Goal: Task Accomplishment & Management: Use online tool/utility

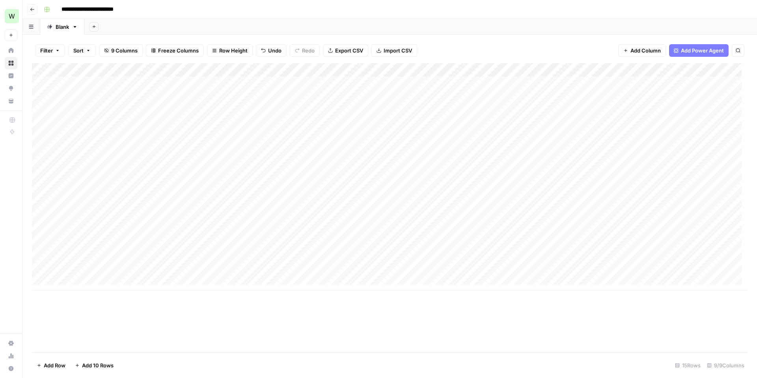
click at [465, 83] on div "Add Column" at bounding box center [390, 176] width 716 height 227
type textarea "**********"
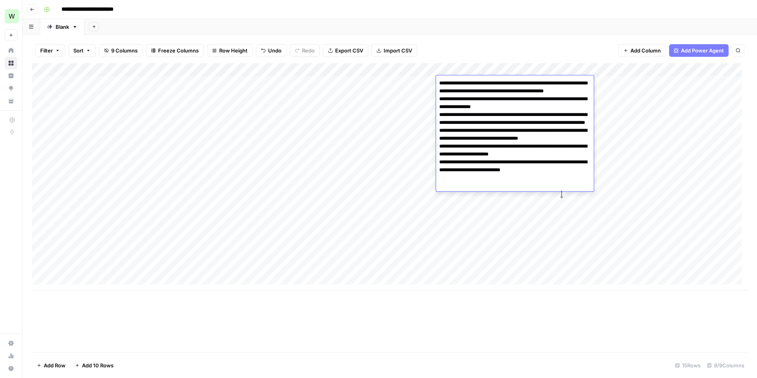
click at [529, 236] on div "Add Column" at bounding box center [390, 176] width 716 height 227
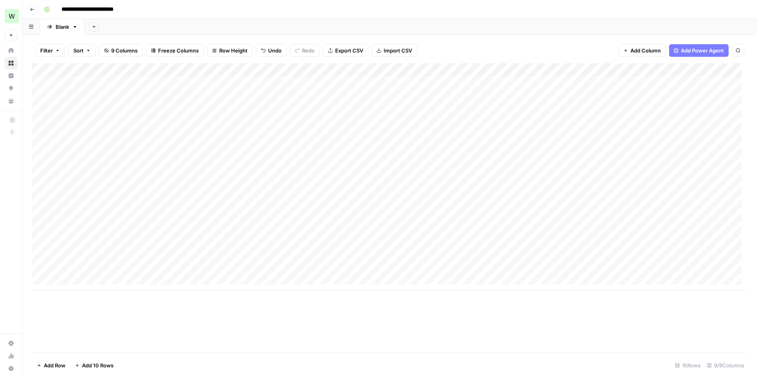
click at [493, 82] on div "Add Column" at bounding box center [390, 176] width 716 height 227
click at [716, 69] on span "Add Column" at bounding box center [730, 69] width 28 height 7
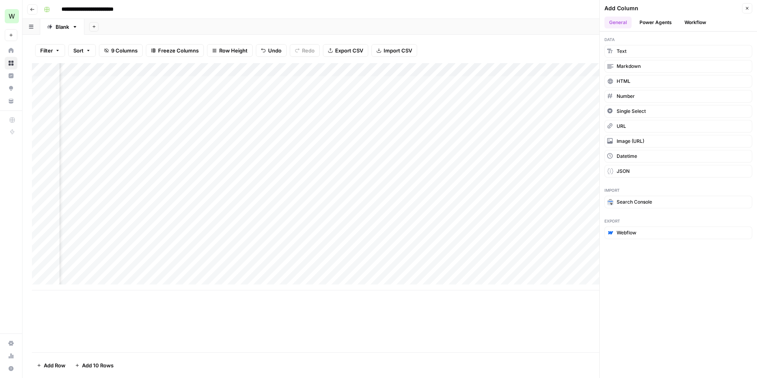
click at [700, 23] on button "Workflow" at bounding box center [695, 23] width 31 height 12
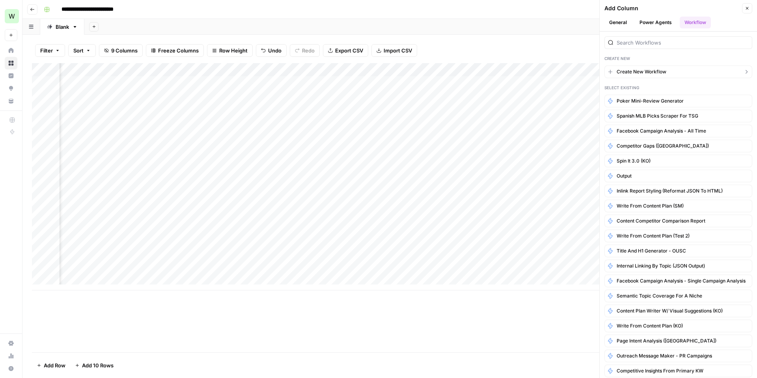
click at [635, 70] on span "Create New Workflow" at bounding box center [642, 71] width 50 height 7
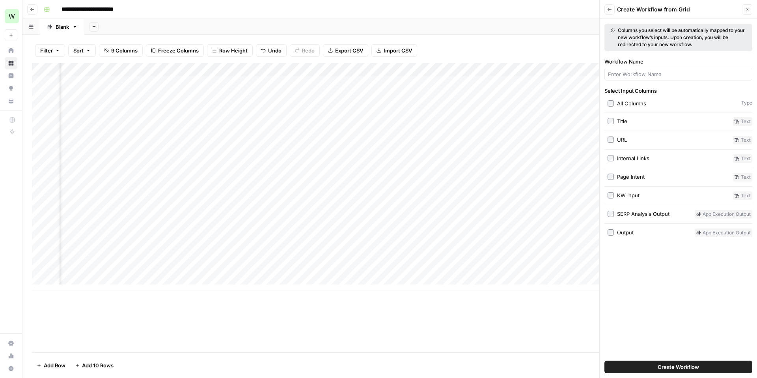
click at [680, 367] on span "Create Workflow" at bounding box center [678, 367] width 41 height 8
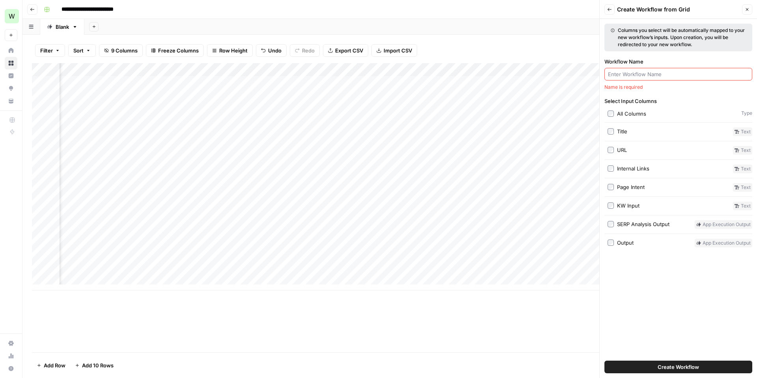
click at [645, 73] on input "Workflow Name" at bounding box center [678, 74] width 141 height 8
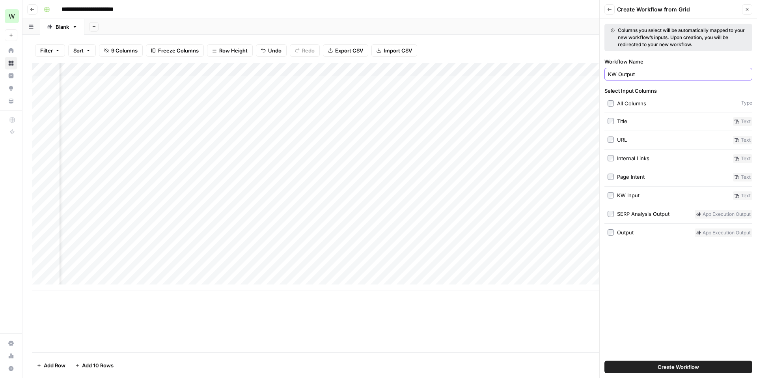
type input "KW Output"
click at [675, 366] on span "Create Workflow" at bounding box center [678, 367] width 41 height 8
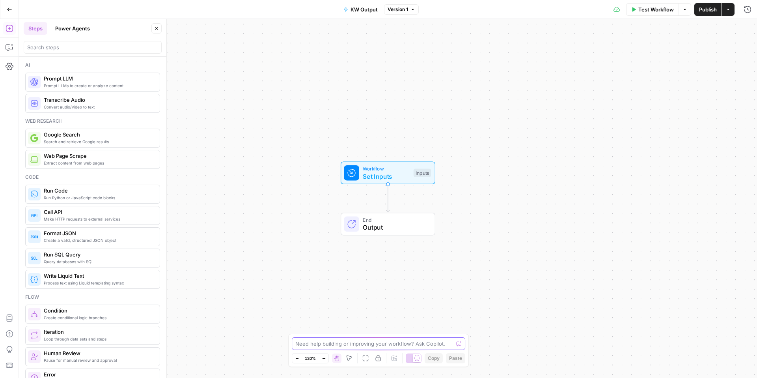
click at [320, 345] on textarea at bounding box center [374, 343] width 158 height 8
click at [380, 335] on textarea "I need a workflow that converts an input (SEMRush KW Export) into a properly fo…" at bounding box center [370, 340] width 151 height 16
click at [365, 344] on textarea "I need a workflow that converts an unformatted input (SEMRush KW Export) into a…" at bounding box center [370, 340] width 151 height 16
drag, startPoint x: 427, startPoint y: 343, endPoint x: 457, endPoint y: 341, distance: 30.4
click at [457, 341] on div "I need a workflow that converts an unformatted input (SEMRush KW Export) into a…" at bounding box center [378, 335] width 174 height 28
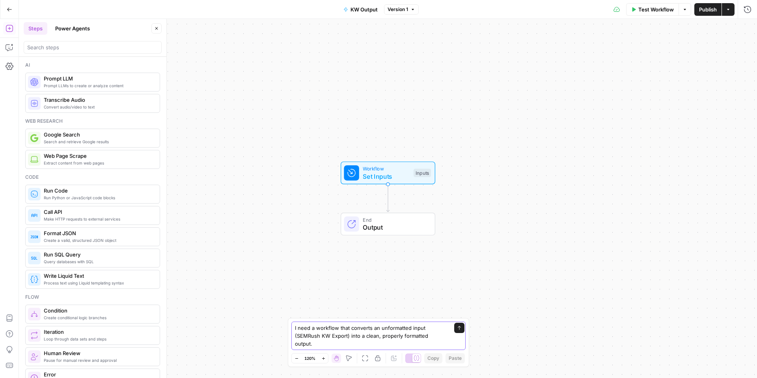
click at [311, 341] on textarea "I need a workflow that converts an unformatted input (SEMRush KW Export) into a…" at bounding box center [370, 336] width 151 height 24
click at [305, 346] on textarea "I need a workflow that converts an unformatted input (SEMRush KW Export) into a…" at bounding box center [370, 336] width 151 height 24
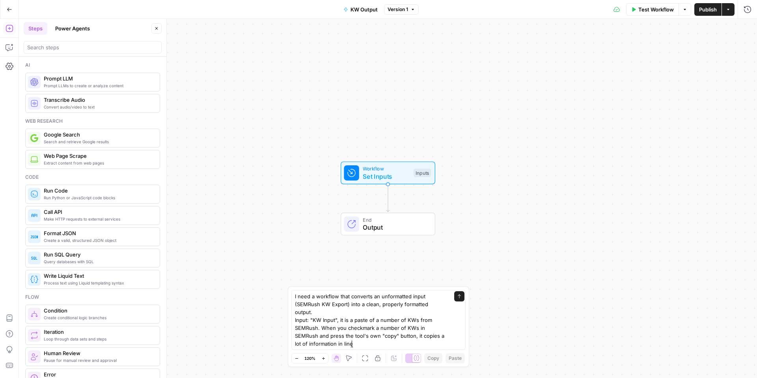
click at [293, 321] on div "I need a workflow that converts an unformatted input (SEMRush KW Export) into a…" at bounding box center [378, 320] width 174 height 60
click at [294, 312] on div "I need a workflow that converts an unformatted input (SEMRush KW Export) into a…" at bounding box center [378, 320] width 174 height 60
click at [292, 309] on div "I need a workflow that converts an unformatted input (SEMRush KW Export) into a…" at bounding box center [378, 320] width 174 height 60
click at [296, 309] on textarea "I need a workflow that converts an unformatted input (SEMRush KW Export) into a…" at bounding box center [370, 319] width 151 height 55
click at [360, 335] on textarea "I need a workflow that converts an unformatted input (SEMRush KW Export) into a…" at bounding box center [370, 315] width 151 height 63
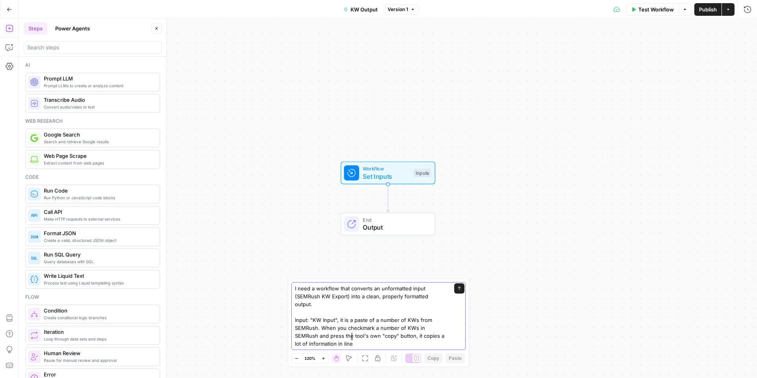
click at [343, 336] on textarea "I need a workflow that converts an unformatted input (SEMRush KW Export) into a…" at bounding box center [370, 315] width 151 height 63
click at [369, 338] on textarea "I need a workflow that converts an unformatted input (SEMRush KW Export) into a…" at bounding box center [370, 315] width 151 height 63
click at [377, 337] on textarea "I need a workflow that converts an unformatted input (SEMRush KW Export) into a…" at bounding box center [370, 315] width 151 height 63
click at [439, 336] on textarea "I need a workflow that converts an unformatted input (SEMRush KW Export) into a…" at bounding box center [370, 315] width 151 height 63
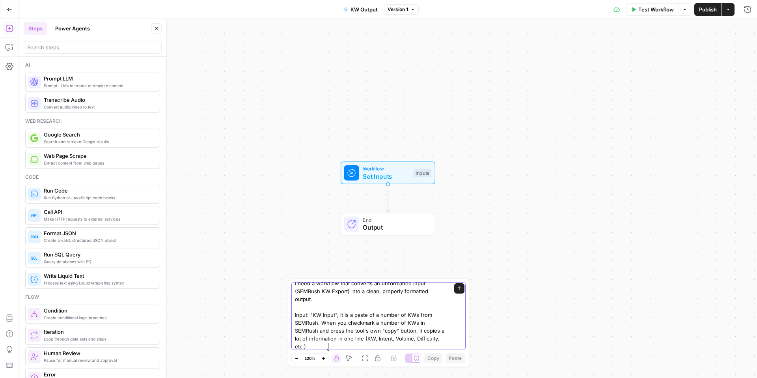
click at [334, 346] on textarea "I need a workflow that converts an unformatted input (SEMRush KW Export) into a…" at bounding box center [370, 314] width 151 height 71
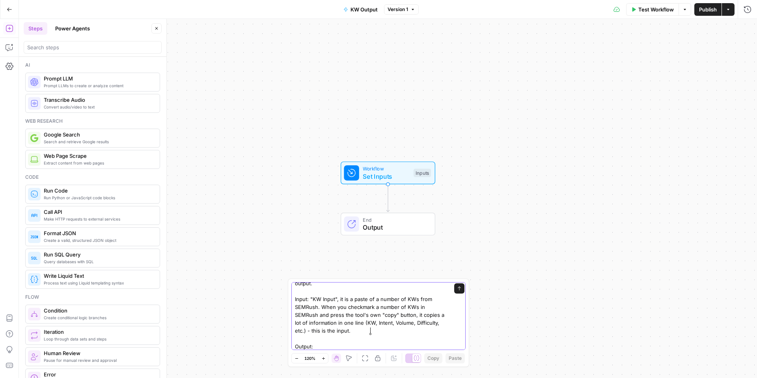
click at [371, 332] on textarea "I need a workflow that converts an unformatted input (SEMRush KW Export) into a…" at bounding box center [370, 306] width 151 height 87
click at [372, 331] on textarea "I need a workflow that converts an unformatted input (SEMRush KW Export) into a…" at bounding box center [370, 306] width 151 height 87
click at [332, 344] on textarea "I need a workflow that converts an unformatted input (SEMRush KW Export) into a…" at bounding box center [370, 306] width 151 height 87
click at [335, 345] on textarea "I need a workflow that converts an unformatted input (SEMRush KW Export) into a…" at bounding box center [370, 306] width 151 height 87
click at [341, 346] on textarea "I need a workflow that converts an unformatted input (SEMRush KW Export) into a…" at bounding box center [370, 306] width 151 height 87
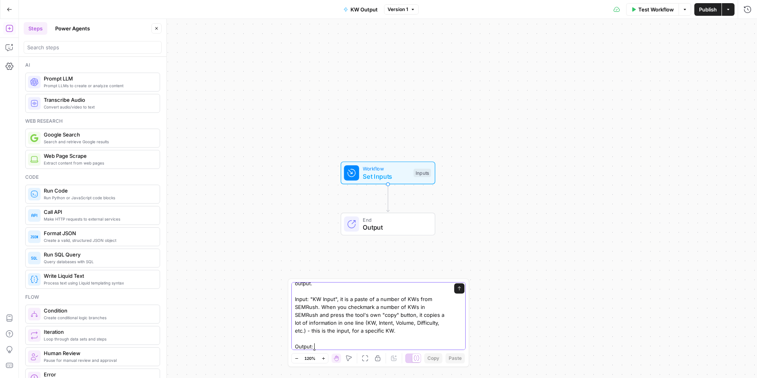
click at [332, 346] on textarea "I need a workflow that converts an unformatted input (SEMRush KW Export) into a…" at bounding box center [370, 306] width 151 height 87
drag, startPoint x: 416, startPoint y: 331, endPoint x: 388, endPoint y: 331, distance: 28.0
click at [388, 331] on textarea "I need a workflow that converts an unformatted input (SEMRush KW Export) into a…" at bounding box center [370, 306] width 151 height 87
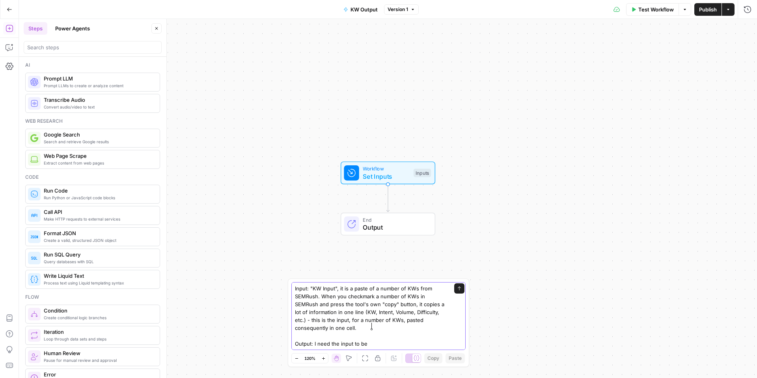
scroll to position [39, 0]
click at [363, 319] on textarea "I need a workflow that converts an unformatted input (SEMRush KW Export) into a…" at bounding box center [370, 300] width 151 height 95
click at [382, 344] on textarea "I need a workflow that converts an unformatted input (SEMRush KW Export) into a…" at bounding box center [370, 300] width 151 height 95
click at [345, 321] on textarea "I need a workflow that converts an unformatted input (SEMRush KW Export) into a…" at bounding box center [370, 300] width 151 height 95
click at [376, 336] on textarea "I need a workflow that converts an unformatted input (SEMRush KW Export) into a…" at bounding box center [370, 300] width 151 height 95
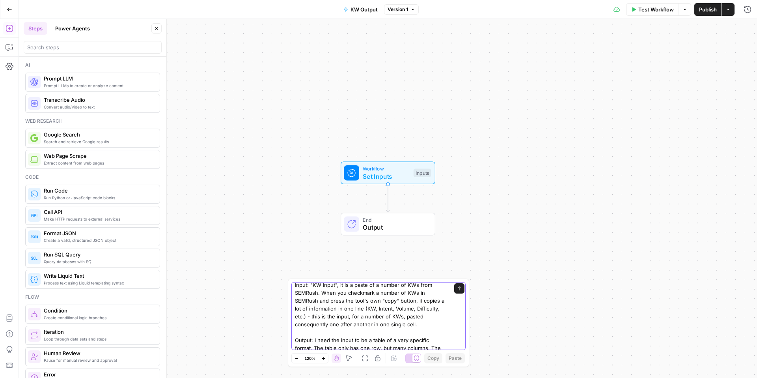
scroll to position [36, 0]
click at [439, 323] on textarea "I need a workflow that converts an unformatted input (SEMRush KW Export) into a…" at bounding box center [370, 315] width 151 height 134
click at [385, 337] on textarea "I need a workflow that converts an unformatted input (SEMRush KW Export) into a…" at bounding box center [370, 323] width 151 height 150
click at [412, 340] on textarea "I need a workflow that converts an unformatted input (SEMRush KW Export) into a…" at bounding box center [370, 323] width 151 height 150
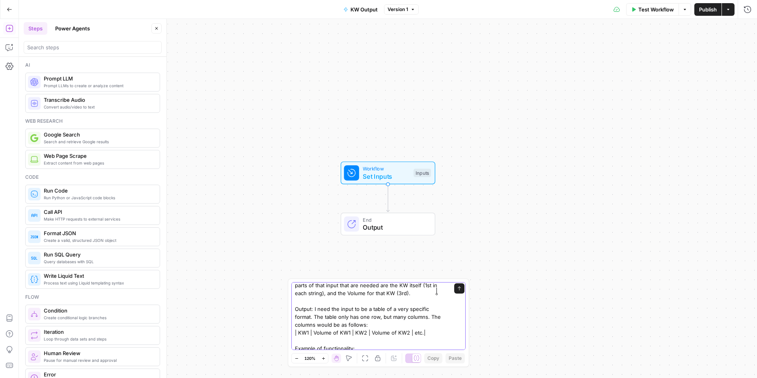
scroll to position [95, 0]
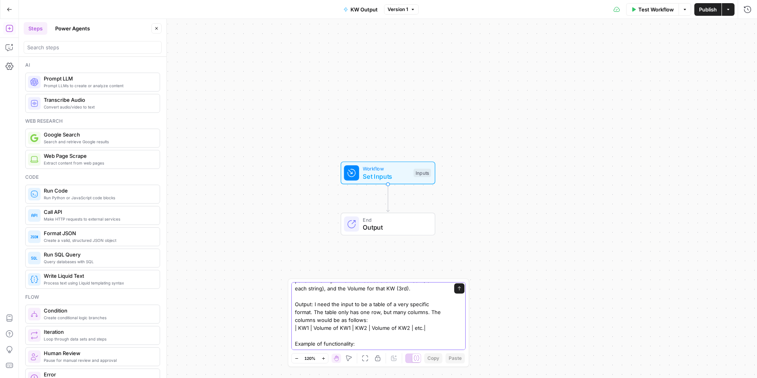
click at [321, 295] on textarea "I need a workflow that converts an unformatted input (SEMRush KW Export) into a…" at bounding box center [370, 273] width 151 height 150
click at [377, 339] on textarea "I need a workflow that converts an unformatted input (SEMRush KW Export) into a…" at bounding box center [370, 273] width 151 height 150
click at [346, 343] on textarea "I need a workflow that converts an unformatted input (SEMRush KW Export) into a…" at bounding box center [370, 273] width 151 height 150
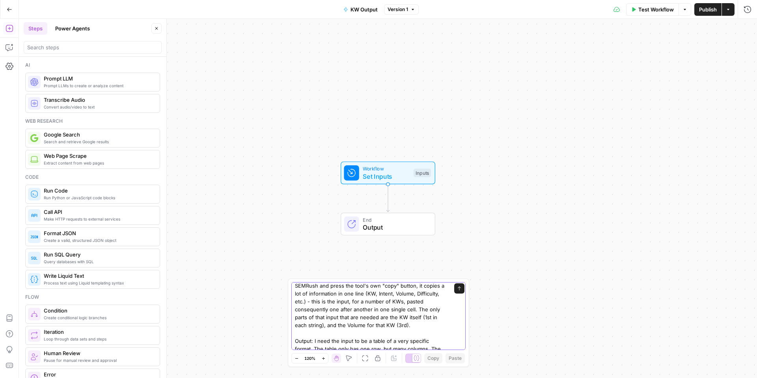
scroll to position [103, 0]
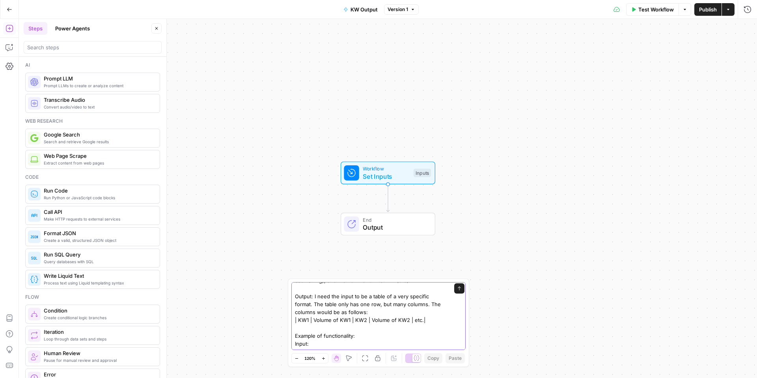
click at [317, 343] on textarea "I need a workflow that converts an unformatted input (SEMRush KW Export) into a…" at bounding box center [370, 269] width 151 height 158
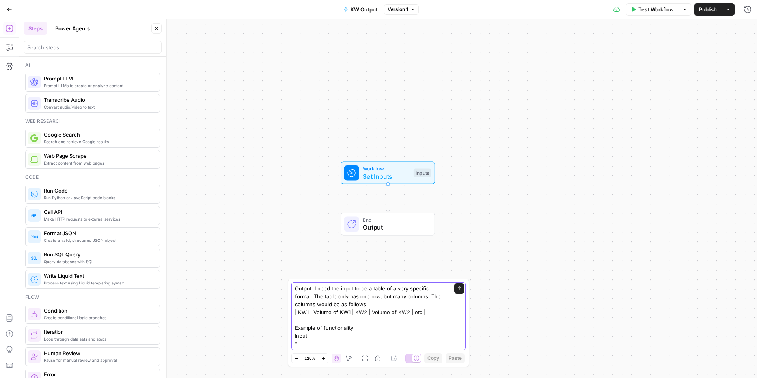
paste textarea "arbitrage betting calculator Informational, Commercial 2400 61 0.00 Image pack,…"
click at [326, 347] on textarea at bounding box center [370, 225] width 151 height 244
click at [381, 345] on textarea at bounding box center [370, 225] width 151 height 244
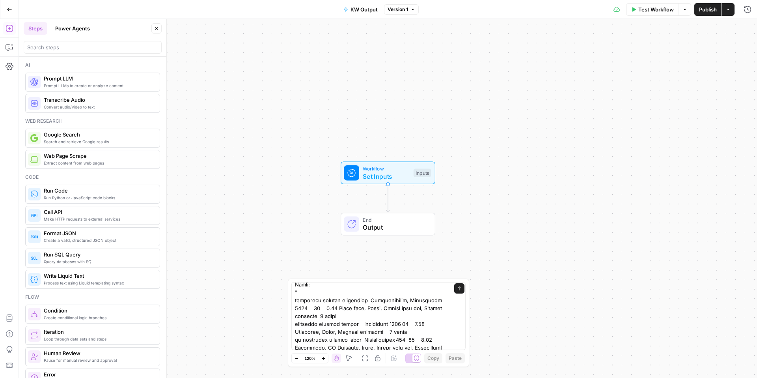
scroll to position [145, 0]
drag, startPoint x: 295, startPoint y: 310, endPoint x: 360, endPoint y: 307, distance: 65.5
click at [360, 307] on textarea at bounding box center [370, 270] width 151 height 260
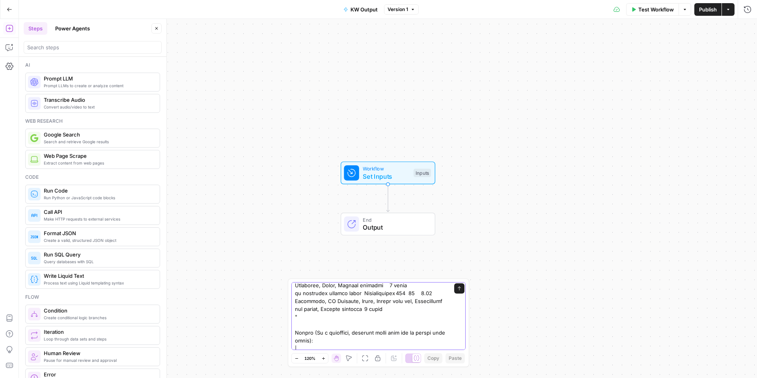
scroll to position [205, 0]
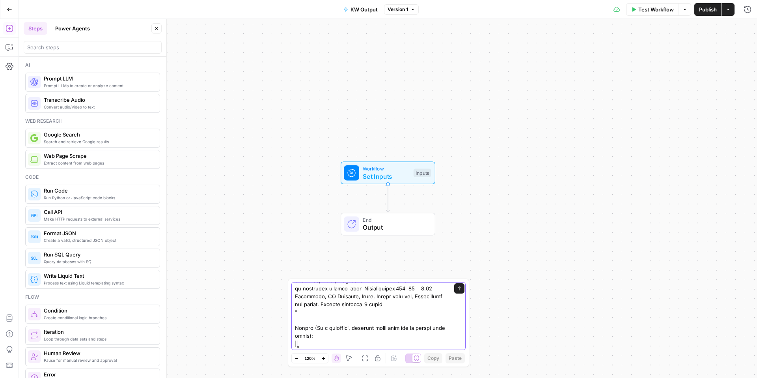
click at [314, 346] on textarea at bounding box center [370, 217] width 151 height 260
paste textarea "arbitrage betting calculator"
click at [328, 336] on textarea at bounding box center [370, 217] width 151 height 260
click at [318, 337] on textarea at bounding box center [370, 217] width 151 height 260
click at [391, 343] on textarea at bounding box center [370, 217] width 151 height 260
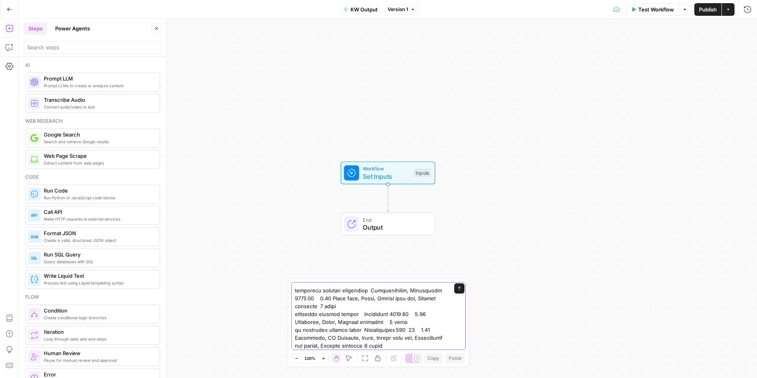
scroll to position [157, 0]
drag, startPoint x: 296, startPoint y: 321, endPoint x: 351, endPoint y: 322, distance: 55.2
click at [351, 322] on textarea at bounding box center [370, 258] width 151 height 260
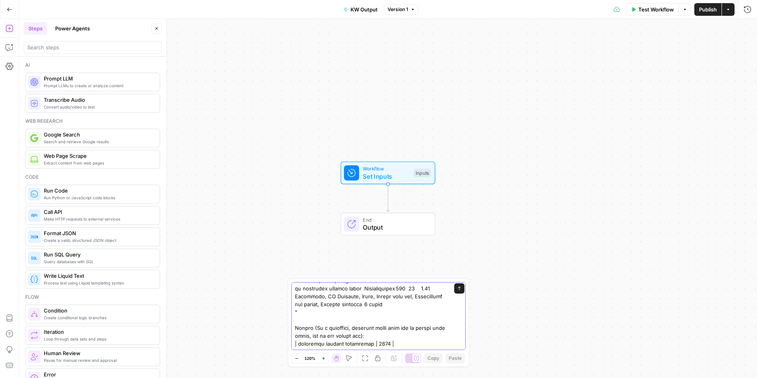
scroll to position [205, 0]
click at [392, 342] on textarea at bounding box center [370, 217] width 151 height 260
paste textarea "arbitrage betting finder"
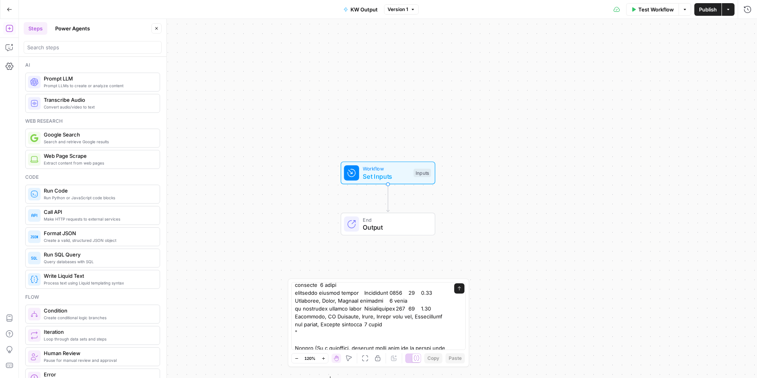
scroll to position [0, 0]
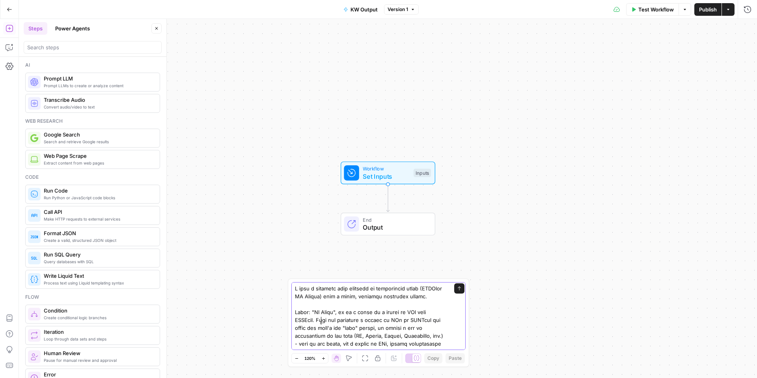
drag, startPoint x: 293, startPoint y: 315, endPoint x: 320, endPoint y: 316, distance: 26.4
click at [319, 316] on div "Send" at bounding box center [378, 316] width 174 height 68
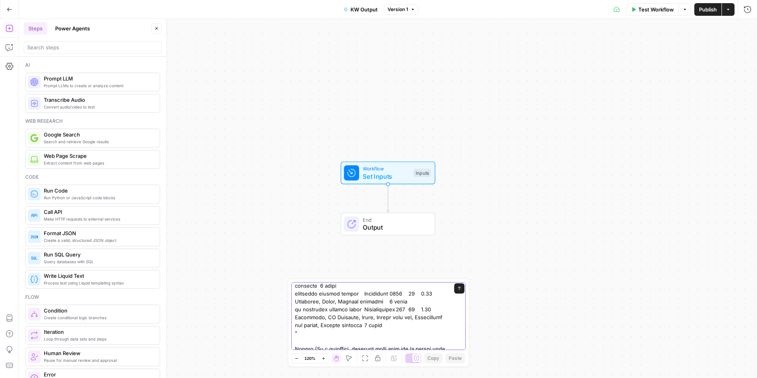
scroll to position [176, 0]
drag, startPoint x: 353, startPoint y: 318, endPoint x: 295, endPoint y: 319, distance: 58.8
click at [295, 319] on textarea at bounding box center [370, 242] width 151 height 268
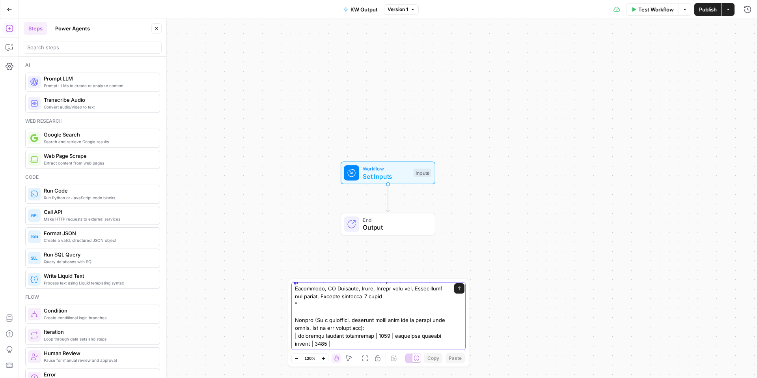
scroll to position [213, 0]
click at [345, 345] on textarea at bounding box center [370, 213] width 151 height 268
paste textarea "is arbitrage betting legal"
type textarea "I need a workflow that converts an unformatted input (SEMRush KW Export) into a…"
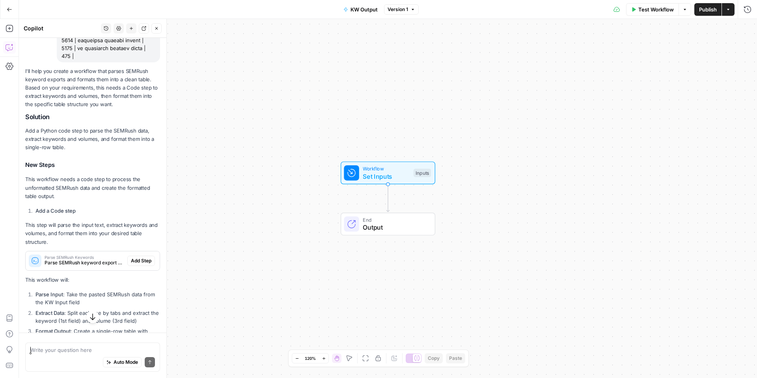
scroll to position [444, 0]
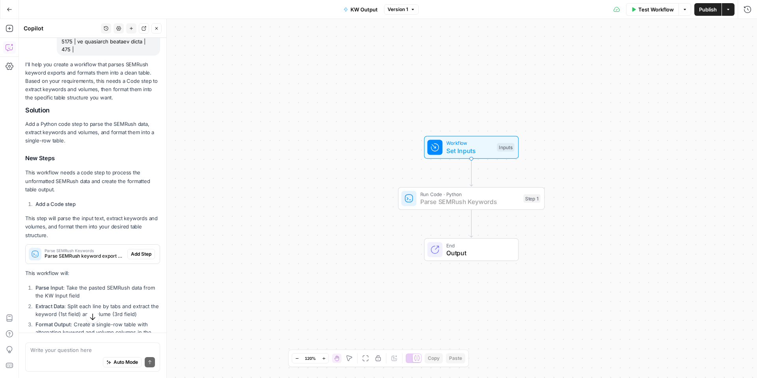
click at [131, 257] on span "Add Step" at bounding box center [141, 253] width 21 height 7
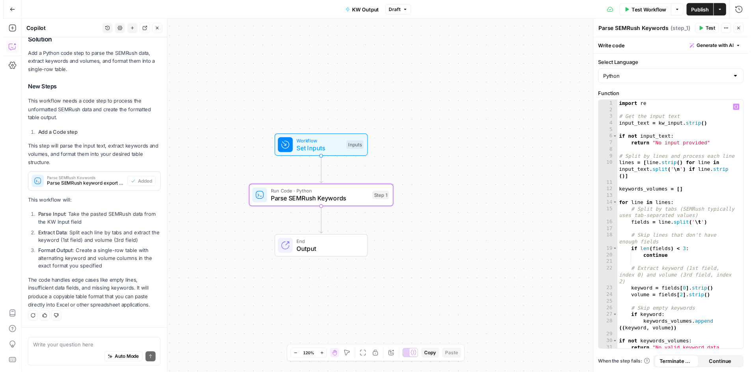
scroll to position [0, 0]
click at [663, 11] on span "Test Workflow" at bounding box center [655, 10] width 35 height 8
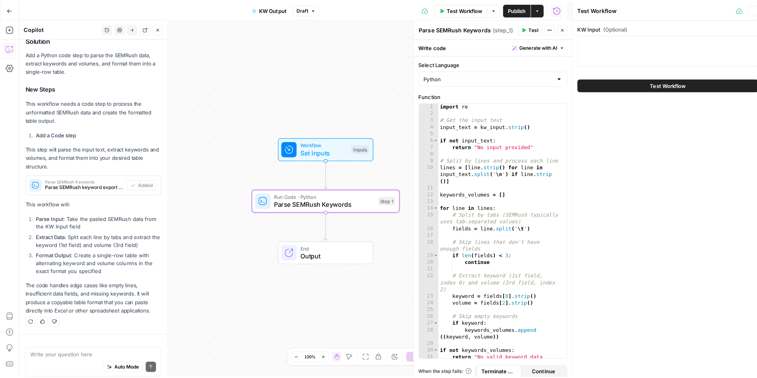
scroll to position [535, 0]
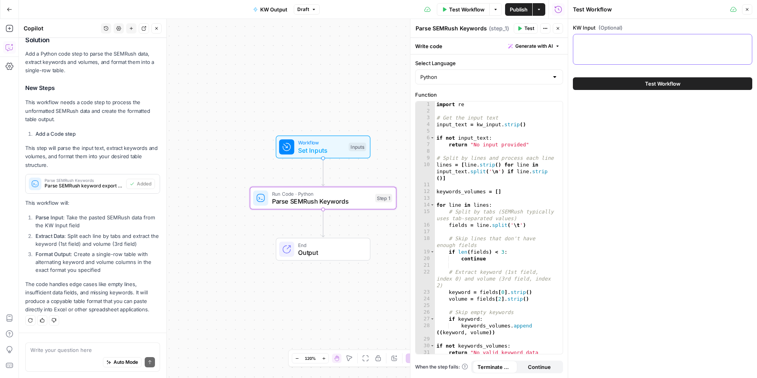
click at [591, 44] on textarea "KW Input (Optional)" at bounding box center [662, 41] width 169 height 8
paste textarea "I need a workflow that converts an unformatted input (SEMRush KW Export) into a…"
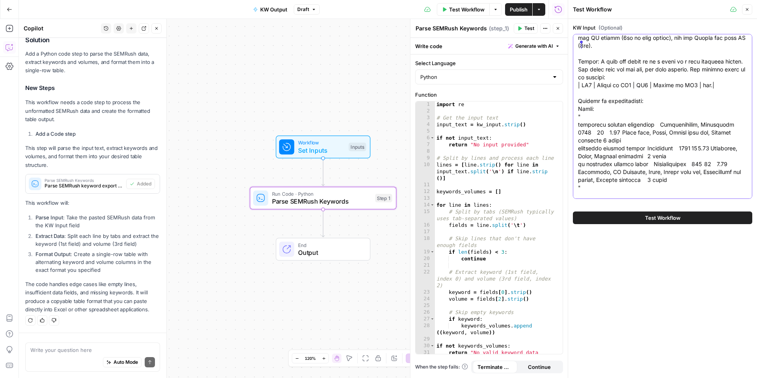
scroll to position [0, 0]
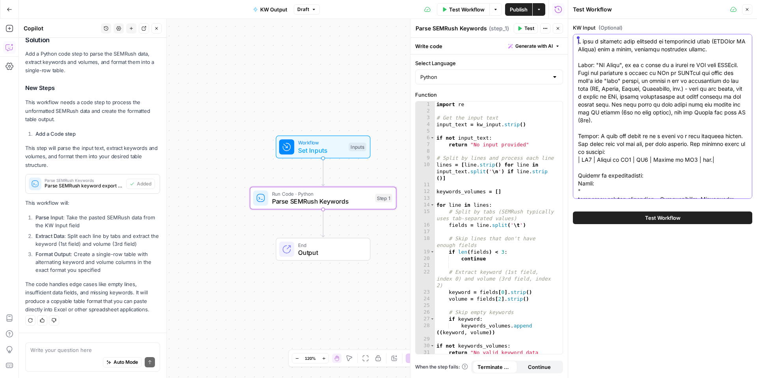
drag, startPoint x: 586, startPoint y: 115, endPoint x: 578, endPoint y: -7, distance: 122.1
click at [578, 0] on html "W Workspace1 New Home Browse Insights Opportunities Your Data Recent Grids Topi…" at bounding box center [378, 189] width 757 height 378
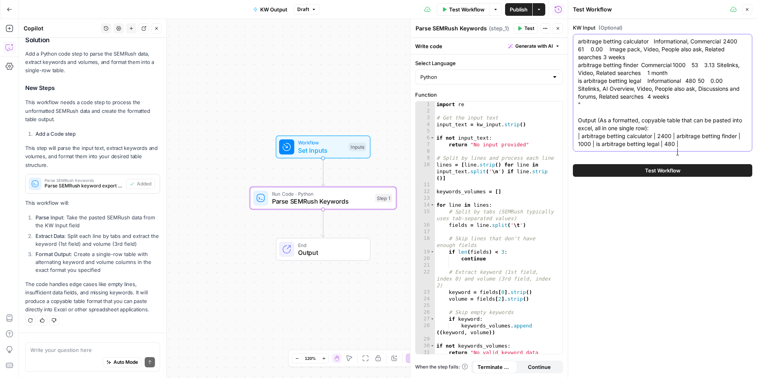
drag, startPoint x: 576, startPoint y: 113, endPoint x: 697, endPoint y: 154, distance: 128.3
click at [697, 151] on div "arbitrage betting calculator Informational, Commercial 2400 61 0.00 Image pack,…" at bounding box center [662, 92] width 179 height 117
drag, startPoint x: 697, startPoint y: 154, endPoint x: 573, endPoint y: 112, distance: 131.5
click at [573, 112] on div "arbitrage betting calculator Informational, Commercial 2400 61 0.00 Image pack,…" at bounding box center [662, 92] width 179 height 117
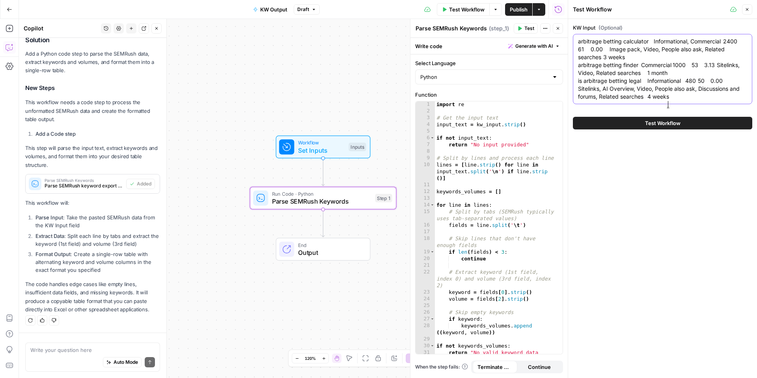
type textarea "arbitrage betting calculator Informational, Commercial 2400 61 0.00 Image pack,…"
click at [658, 127] on span "Test Workflow" at bounding box center [662, 123] width 35 height 8
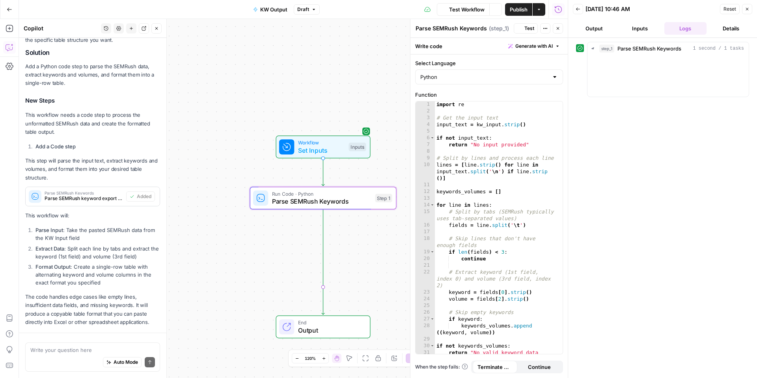
scroll to position [545, 0]
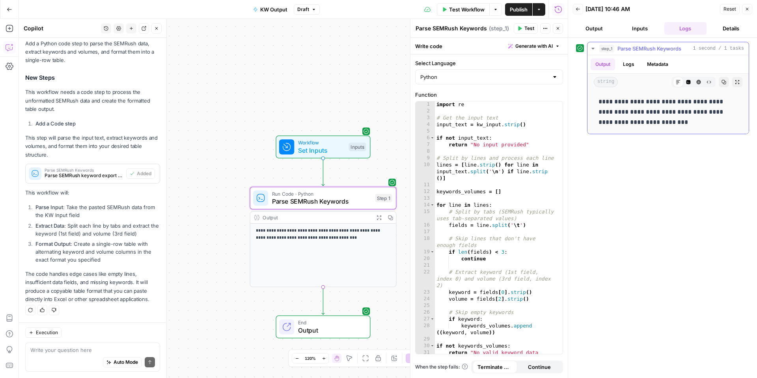
drag, startPoint x: 705, startPoint y: 103, endPoint x: 651, endPoint y: 103, distance: 54.4
click at [651, 103] on p "**********" at bounding box center [667, 112] width 139 height 31
drag, startPoint x: 604, startPoint y: 105, endPoint x: 596, endPoint y: 103, distance: 8.1
click at [596, 103] on div "**********" at bounding box center [668, 111] width 149 height 37
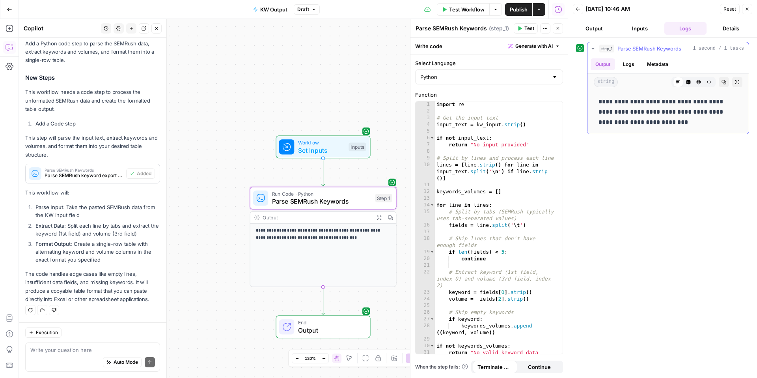
drag, startPoint x: 615, startPoint y: 102, endPoint x: 640, endPoint y: 111, distance: 26.1
click at [640, 111] on p "**********" at bounding box center [667, 112] width 139 height 31
click at [645, 111] on p "**********" at bounding box center [667, 112] width 139 height 31
click at [70, 354] on div "Auto Mode Send" at bounding box center [92, 362] width 125 height 17
click at [49, 360] on div "Auto Mode Send" at bounding box center [92, 362] width 125 height 17
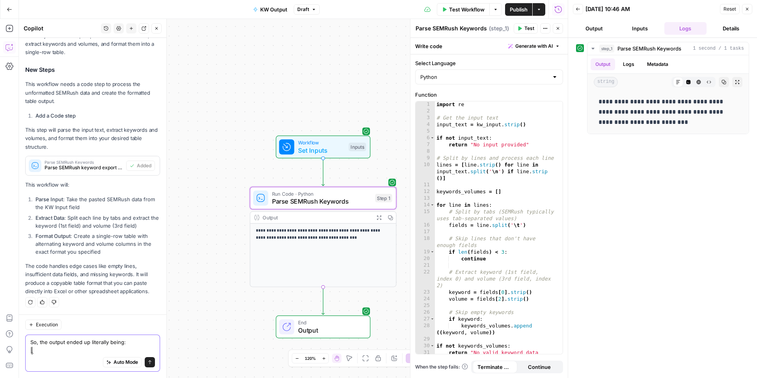
scroll to position [553, 0]
click at [123, 350] on textarea "So, the output ended up literally being: | KW1 | Volume for KW1| |KW2 | etc." at bounding box center [92, 346] width 125 height 16
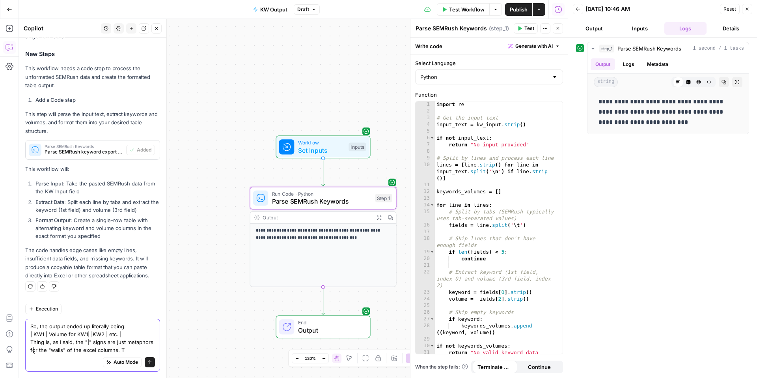
scroll to position [577, 0]
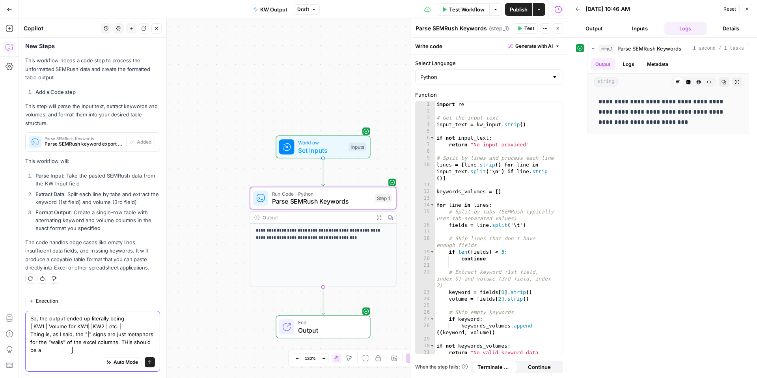
click at [36, 349] on textarea "So, the output ended up literally being: | KW1 | Volume for KW1| |KW2 | etc. | …" at bounding box center [92, 333] width 125 height 39
click at [108, 354] on div "Auto Mode Send" at bounding box center [92, 362] width 125 height 17
click at [75, 352] on textarea "So, the output ended up literally being: | KW1 | Volume for KW1| |KW2 | etc. | …" at bounding box center [92, 333] width 125 height 39
click at [41, 351] on textarea "So, the output ended up literally being: | KW1 | Volume for KW1| |KW2 | etc. | …" at bounding box center [92, 333] width 125 height 39
click at [134, 348] on textarea "So, the output ended up literally being: | KW1 | Volume for KW1| |KW2 | etc. | …" at bounding box center [92, 333] width 125 height 39
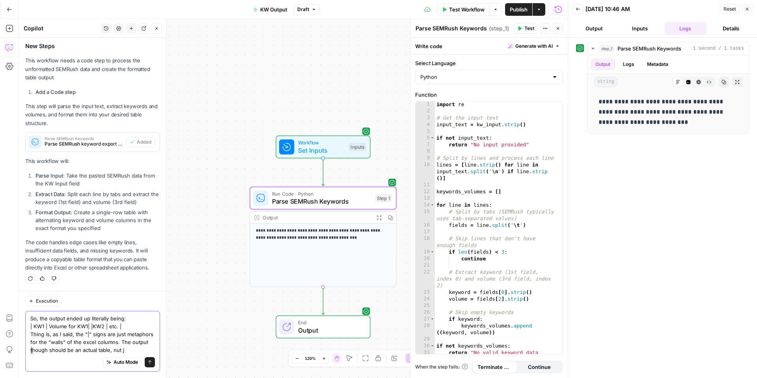
scroll to position [585, 0]
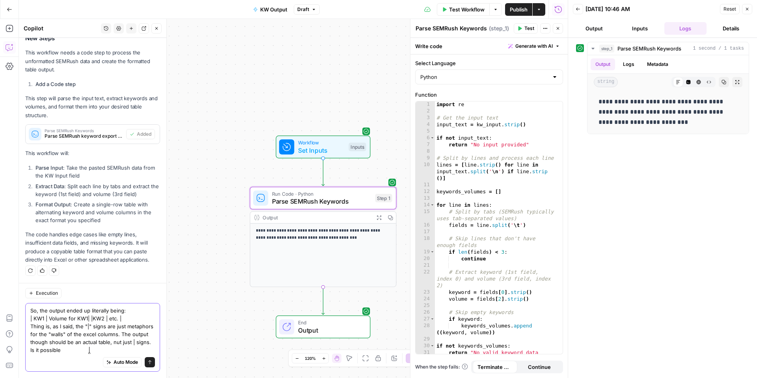
type textarea "So, the output ended up literally being: | KW1 | Volume for KW1| |KW2 | etc. | …"
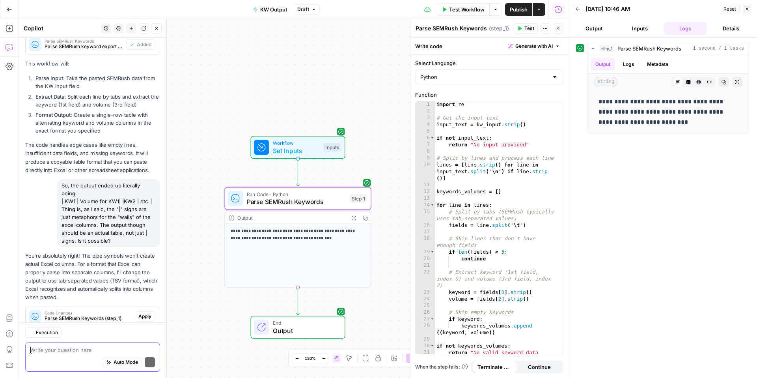
scroll to position [705, 0]
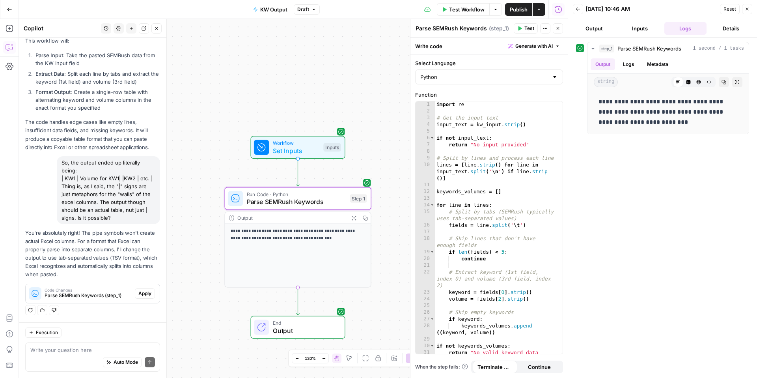
click at [139, 291] on span "Apply" at bounding box center [144, 293] width 13 height 7
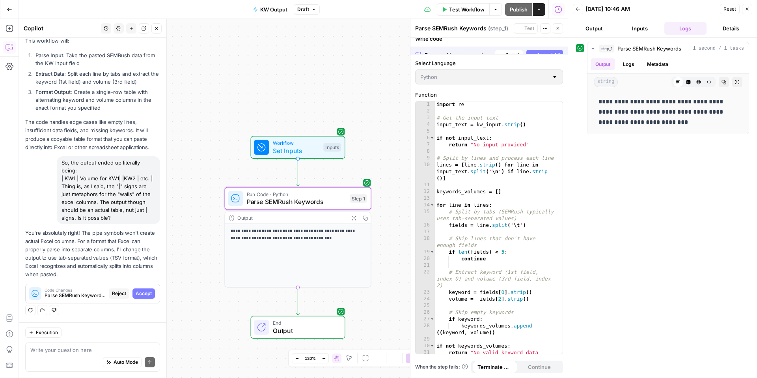
scroll to position [692, 0]
click at [136, 291] on span "Accept" at bounding box center [144, 293] width 16 height 7
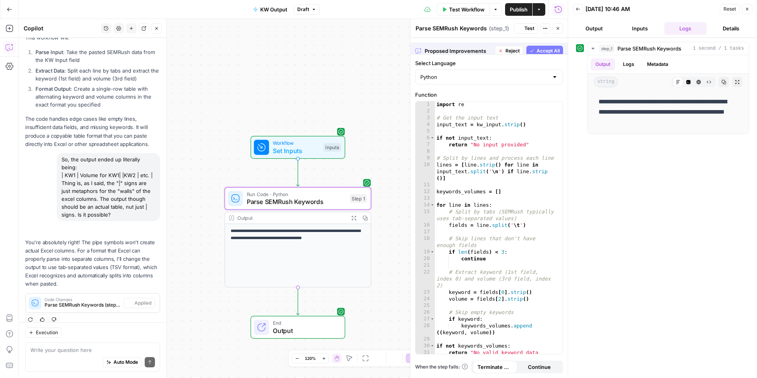
scroll to position [718, 0]
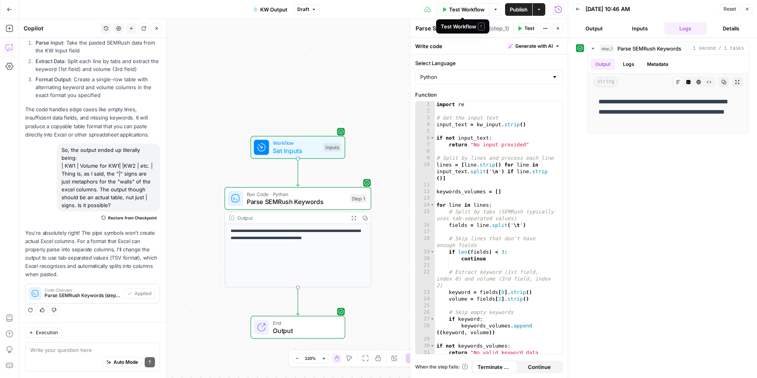
click at [461, 6] on span "Test Workflow" at bounding box center [466, 10] width 35 height 8
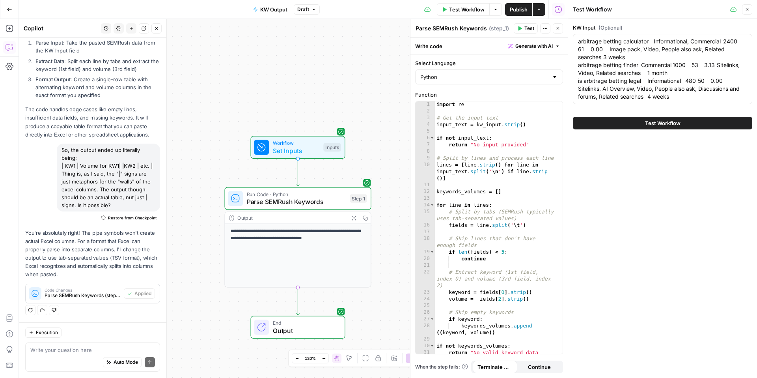
click at [664, 127] on span "Test Workflow" at bounding box center [662, 123] width 35 height 8
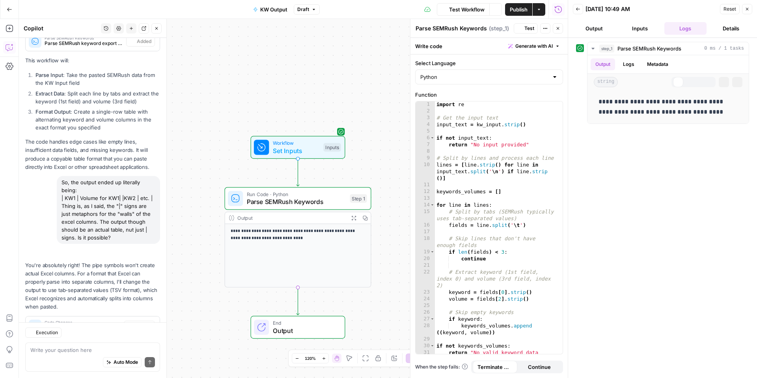
scroll to position [718, 0]
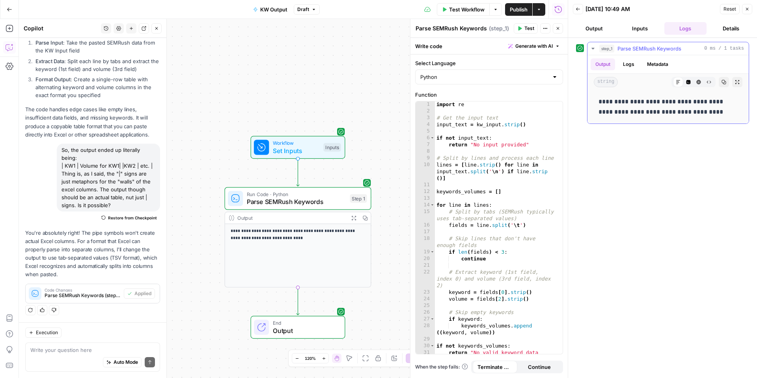
click at [700, 82] on icon "button" at bounding box center [699, 82] width 4 height 4
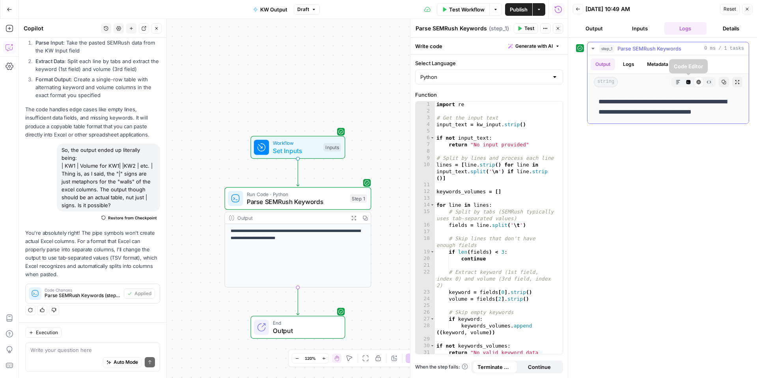
click at [691, 81] on button "Code Editor" at bounding box center [688, 82] width 10 height 10
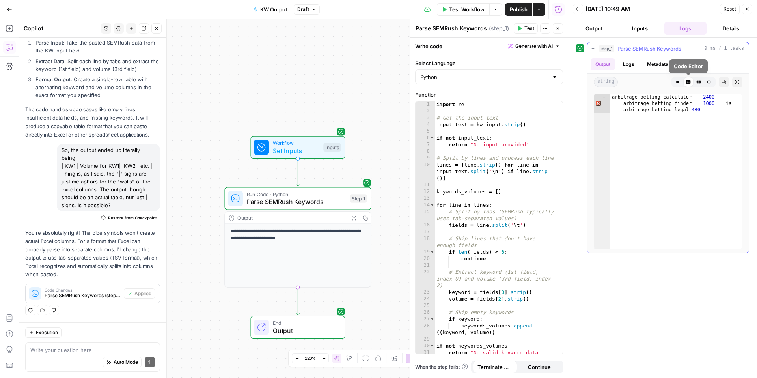
click at [675, 82] on button "Markdown" at bounding box center [678, 82] width 10 height 10
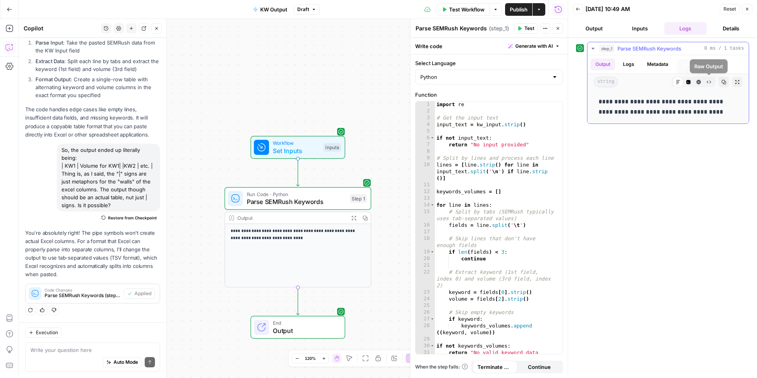
click at [699, 83] on icon "button" at bounding box center [698, 82] width 5 height 5
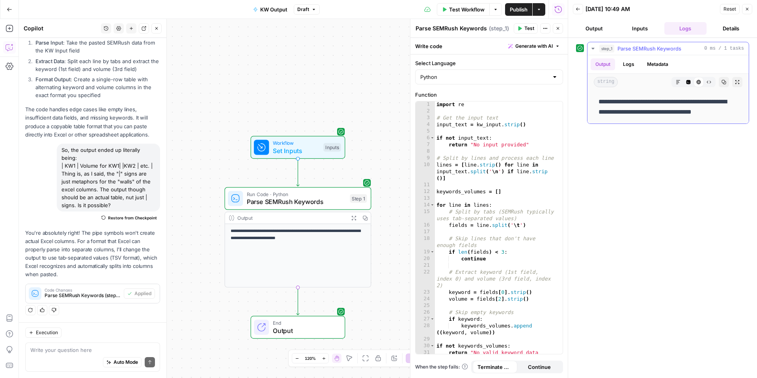
click at [710, 82] on icon "button" at bounding box center [708, 82] width 5 height 5
click at [691, 82] on button "Code Editor" at bounding box center [688, 82] width 10 height 10
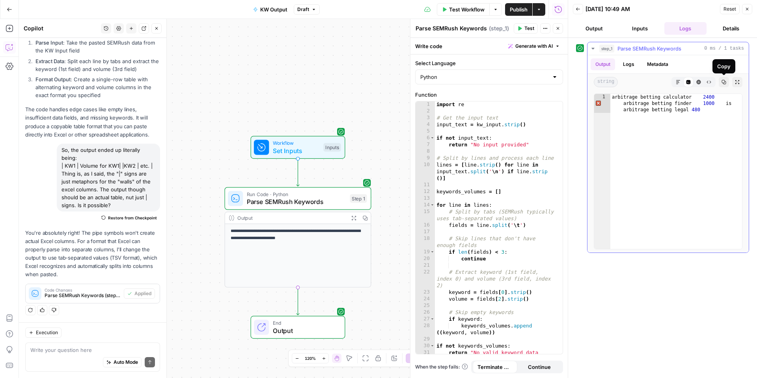
click at [725, 81] on icon "button" at bounding box center [724, 82] width 4 height 4
click at [523, 8] on span "Publish" at bounding box center [519, 10] width 18 height 8
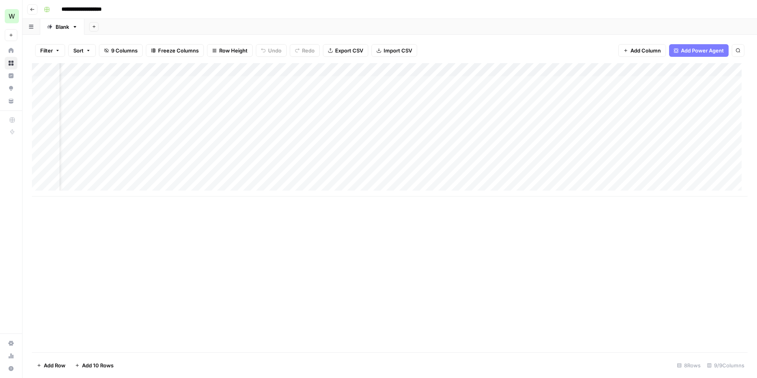
scroll to position [0, 32]
click at [32, 9] on icon "button" at bounding box center [32, 9] width 5 height 5
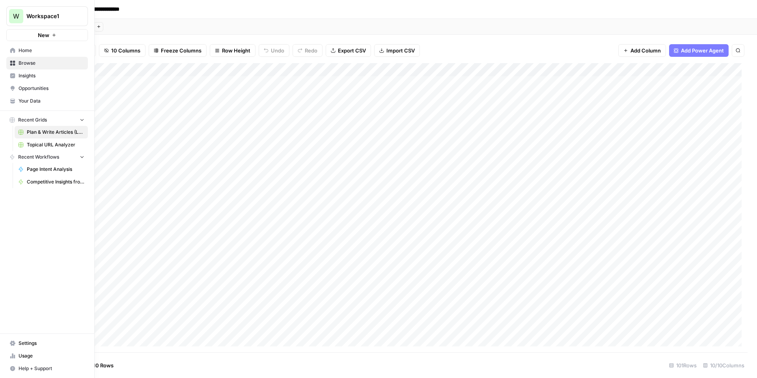
click at [29, 47] on span "Home" at bounding box center [52, 50] width 66 height 7
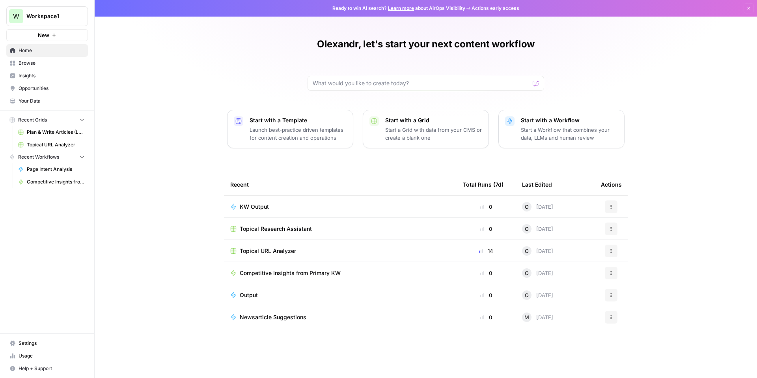
click at [49, 19] on span "Workspace1" at bounding box center [50, 16] width 48 height 8
click at [44, 60] on span "Workspace1" at bounding box center [72, 59] width 97 height 8
click at [309, 227] on span "Topical Research Assistant" at bounding box center [276, 229] width 72 height 8
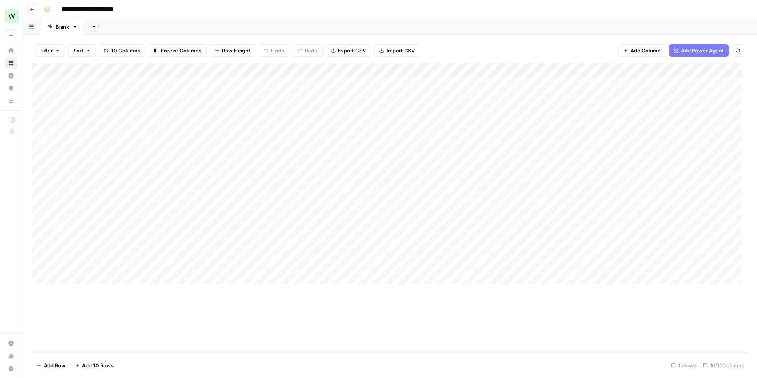
click at [477, 82] on div "Add Column" at bounding box center [390, 176] width 716 height 227
click at [485, 82] on div "Add Column" at bounding box center [390, 176] width 716 height 227
click at [485, 82] on body "**********" at bounding box center [378, 189] width 757 height 378
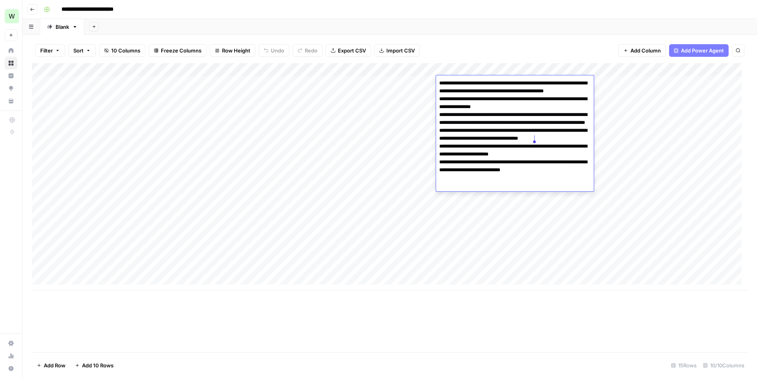
drag, startPoint x: 439, startPoint y: 85, endPoint x: 557, endPoint y: 137, distance: 128.9
click at [557, 137] on textarea "**********" at bounding box center [515, 138] width 158 height 121
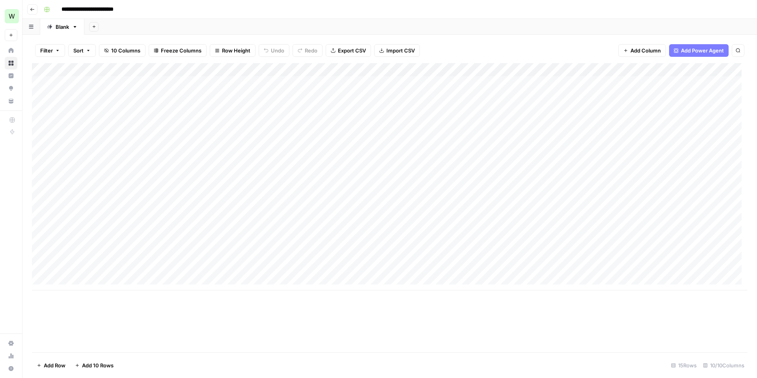
click at [460, 224] on div "Add Column" at bounding box center [390, 176] width 716 height 227
click at [660, 68] on div "Add Column" at bounding box center [390, 176] width 716 height 227
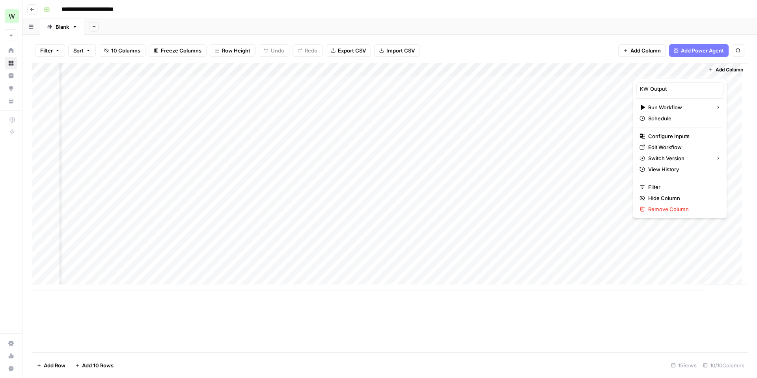
click at [645, 67] on div at bounding box center [668, 71] width 71 height 16
click at [598, 71] on div "Add Column" at bounding box center [390, 176] width 716 height 227
drag, startPoint x: 658, startPoint y: 65, endPoint x: 373, endPoint y: 81, distance: 285.9
click at [373, 81] on div "Add Column" at bounding box center [390, 176] width 716 height 227
click at [311, 129] on div "Add Column" at bounding box center [390, 176] width 716 height 227
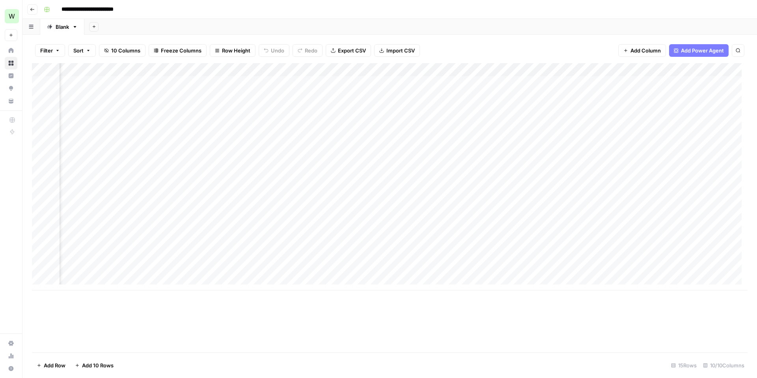
scroll to position [0, 79]
click at [507, 82] on div "Add Column" at bounding box center [390, 176] width 716 height 227
click at [570, 84] on div "Add Column" at bounding box center [390, 176] width 716 height 227
click at [578, 83] on div "Add Column" at bounding box center [390, 176] width 716 height 227
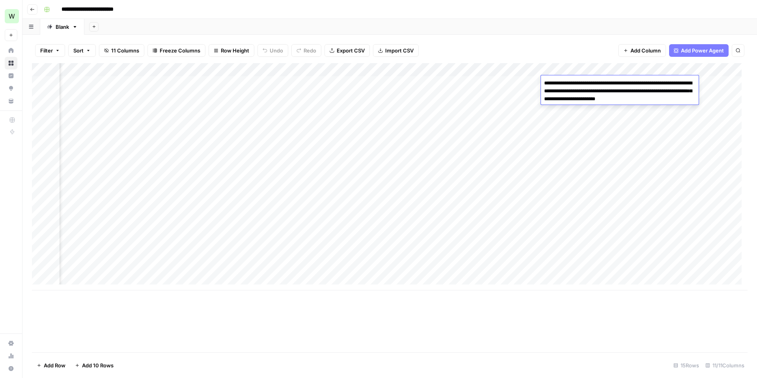
click at [578, 83] on textarea "**********" at bounding box center [620, 91] width 158 height 27
click at [573, 88] on textarea "**********" at bounding box center [620, 91] width 158 height 27
click at [613, 85] on textarea "**********" at bounding box center [620, 91] width 158 height 27
click at [620, 85] on textarea "**********" at bounding box center [620, 91] width 158 height 27
drag, startPoint x: 544, startPoint y: 83, endPoint x: 682, endPoint y: 100, distance: 139.8
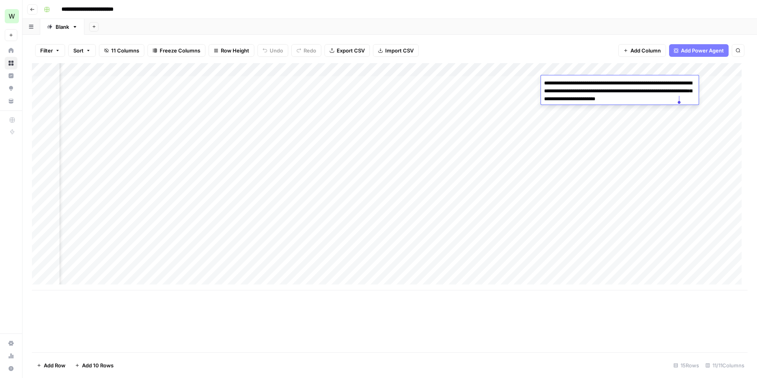
click at [682, 100] on textarea "**********" at bounding box center [620, 91] width 158 height 27
click at [427, 115] on div "Add Column" at bounding box center [390, 176] width 716 height 227
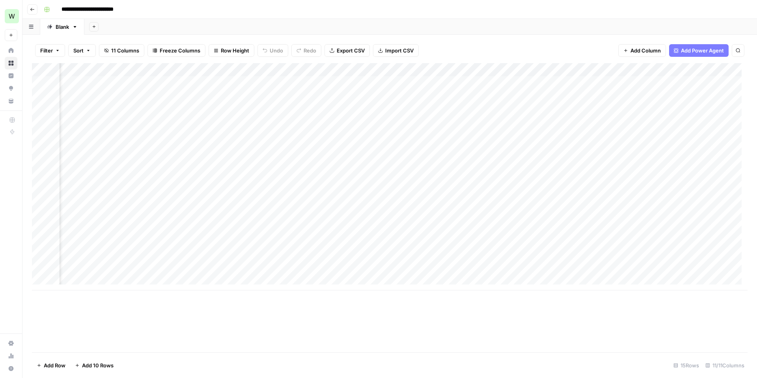
click at [381, 82] on div "Add Column" at bounding box center [390, 176] width 716 height 227
click at [393, 83] on div "Add Column" at bounding box center [390, 176] width 716 height 227
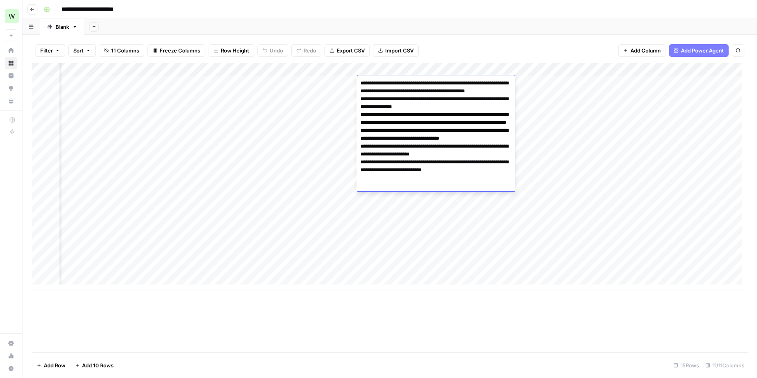
click at [393, 83] on textarea "**********" at bounding box center [436, 138] width 158 height 121
click at [405, 94] on textarea "**********" at bounding box center [436, 138] width 158 height 121
drag, startPoint x: 359, startPoint y: 145, endPoint x: 402, endPoint y: 162, distance: 45.5
click at [402, 162] on textarea "**********" at bounding box center [436, 138] width 158 height 121
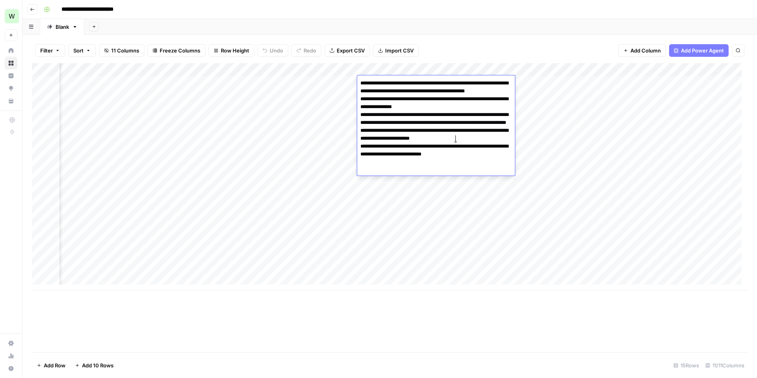
click at [360, 82] on textarea "**********" at bounding box center [436, 127] width 158 height 98
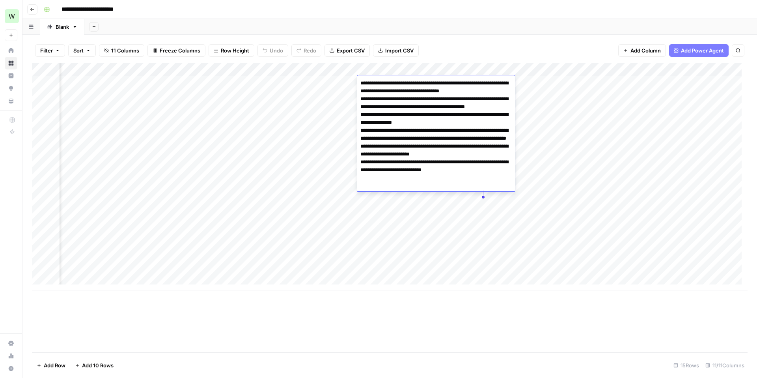
drag, startPoint x: 359, startPoint y: 186, endPoint x: 498, endPoint y: 195, distance: 139.1
click at [498, 195] on textarea "**********" at bounding box center [436, 138] width 158 height 121
click at [388, 99] on textarea "**********" at bounding box center [436, 138] width 158 height 121
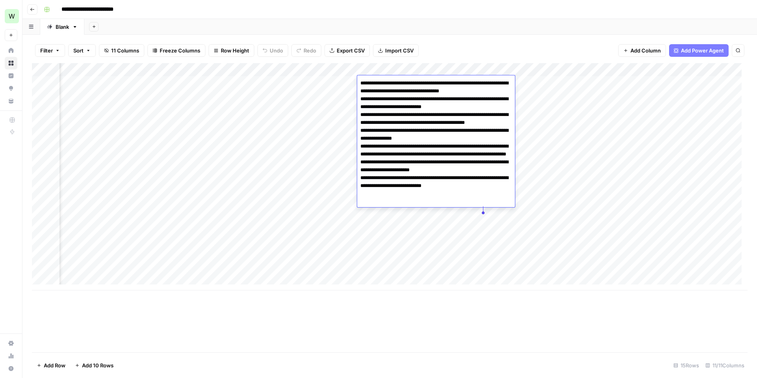
drag, startPoint x: 360, startPoint y: 203, endPoint x: 496, endPoint y: 211, distance: 135.8
click at [496, 211] on textarea "**********" at bounding box center [436, 146] width 158 height 137
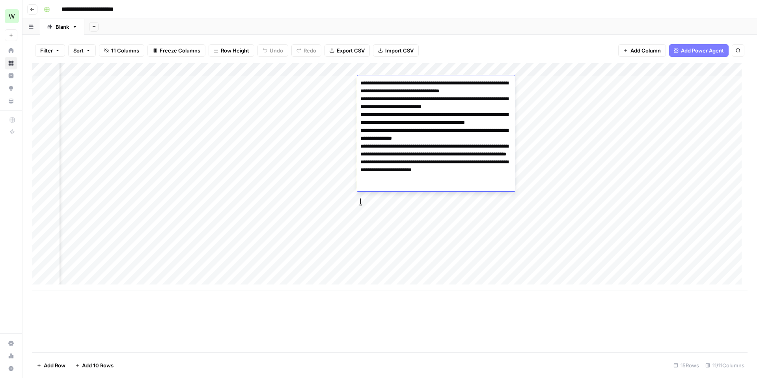
type textarea "**********"
click at [442, 240] on div "Add Column" at bounding box center [390, 176] width 716 height 227
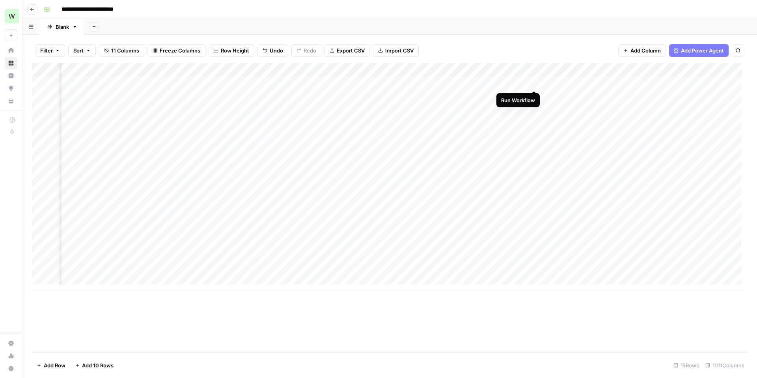
click at [533, 82] on div "Add Column" at bounding box center [390, 176] width 716 height 227
click at [581, 82] on div "Add Column" at bounding box center [390, 176] width 716 height 227
click at [575, 82] on div "Add Column" at bounding box center [390, 176] width 716 height 227
click at [274, 81] on div "Add Column" at bounding box center [390, 176] width 716 height 227
